Goal: Navigation & Orientation: Find specific page/section

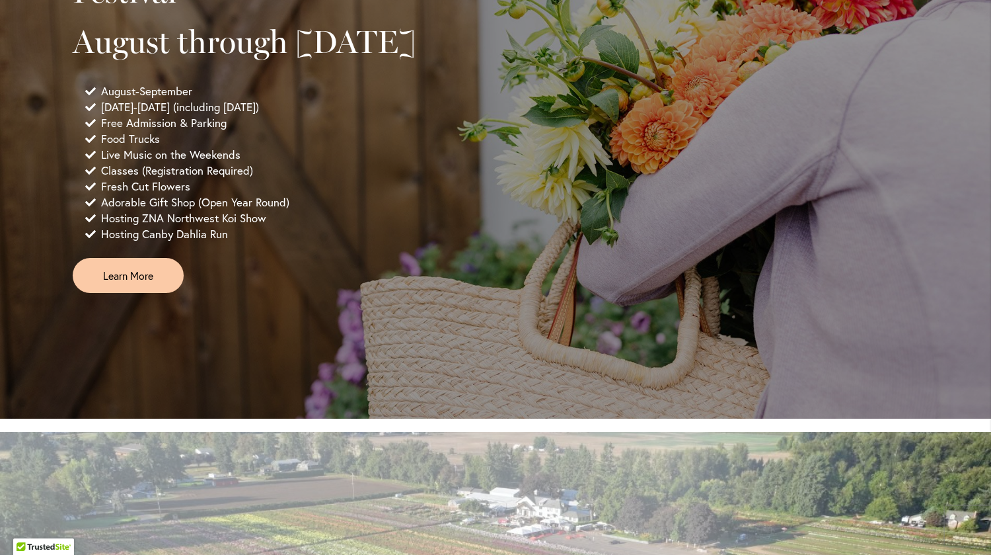
scroll to position [965, 0]
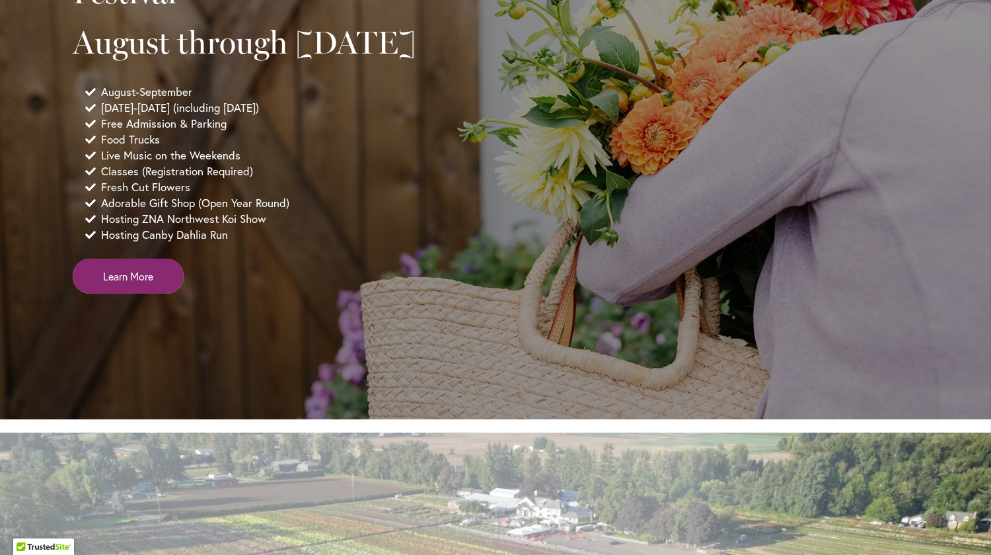
click at [129, 293] on link "Learn More" at bounding box center [128, 275] width 111 height 35
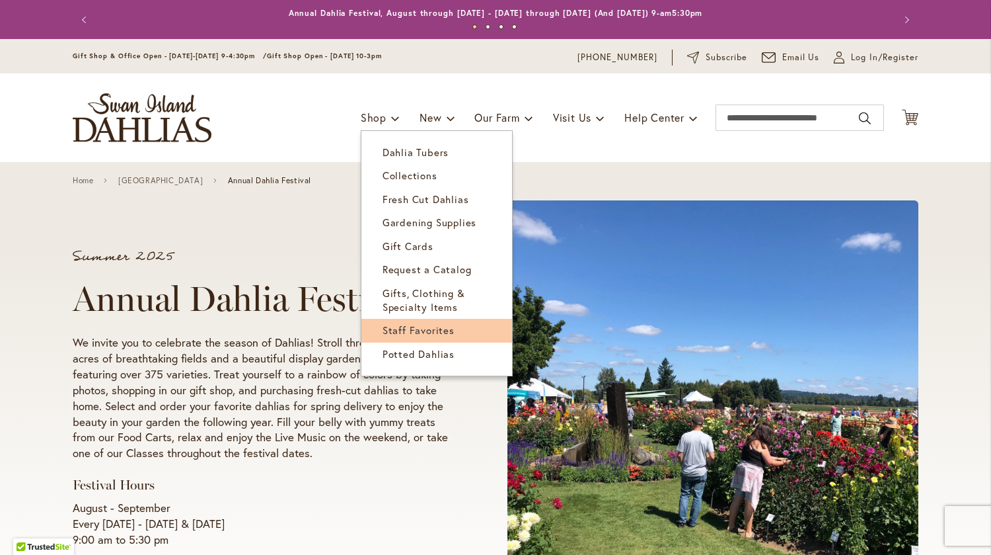
click at [408, 338] on link "Staff Favorites" at bounding box center [437, 330] width 151 height 23
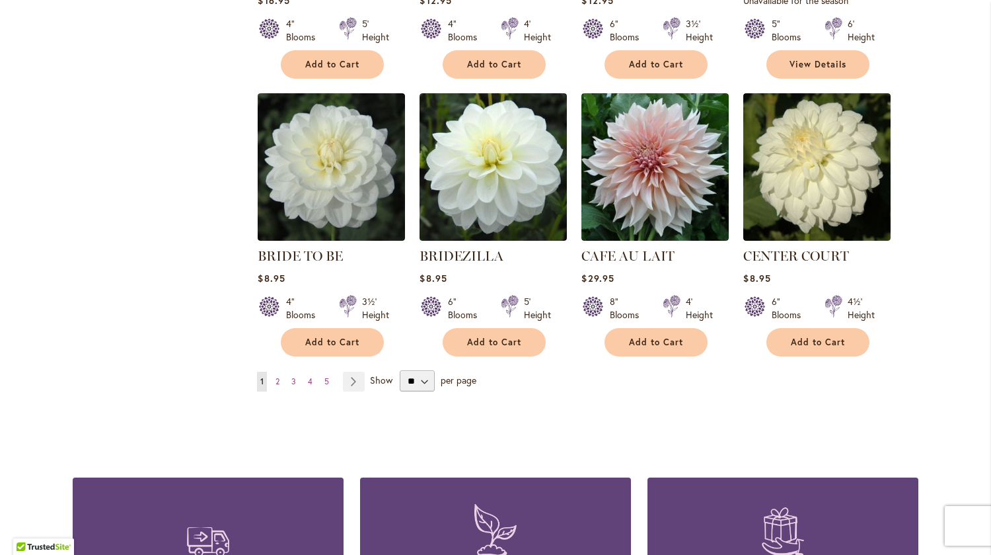
scroll to position [1040, 0]
